Goal: Use online tool/utility: Utilize a website feature to perform a specific function

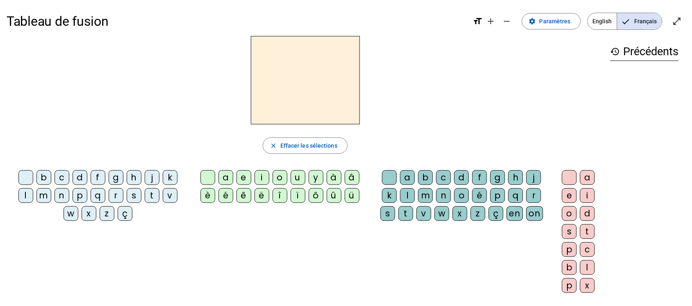
drag, startPoint x: 511, startPoint y: 1, endPoint x: 447, endPoint y: 91, distance: 109.9
click at [447, 91] on div at bounding box center [305, 80] width 597 height 89
click at [134, 197] on div "s" at bounding box center [134, 195] width 15 height 15
click at [228, 176] on div "a" at bounding box center [225, 177] width 15 height 15
click at [443, 179] on div "c" at bounding box center [443, 177] width 15 height 15
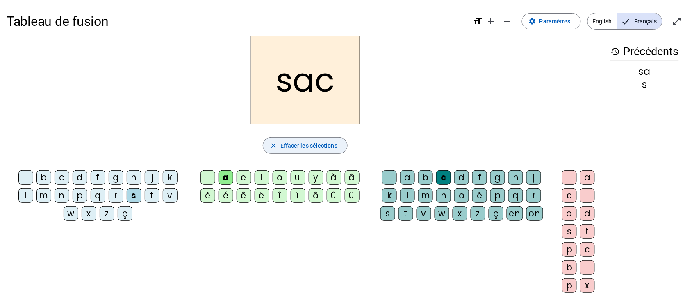
click at [297, 143] on span "Effacer les sélections" at bounding box center [308, 146] width 57 height 10
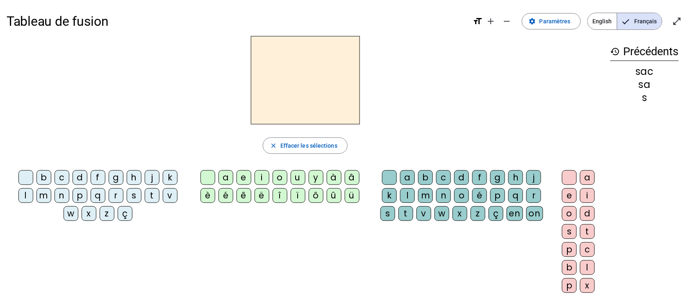
click at [42, 195] on div "m" at bounding box center [43, 195] width 15 height 15
click at [222, 181] on div "a" at bounding box center [225, 177] width 15 height 15
click at [404, 197] on div "l" at bounding box center [407, 195] width 15 height 15
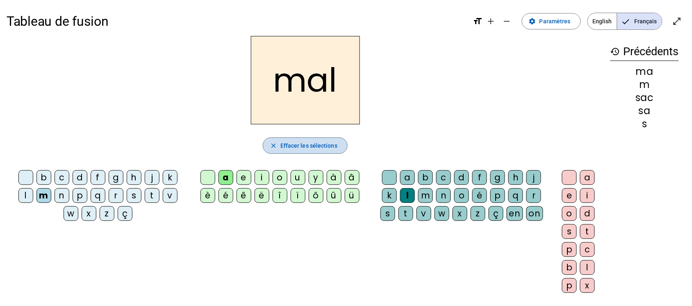
click at [329, 145] on span "Effacer les sélections" at bounding box center [308, 146] width 57 height 10
